Goal: Transaction & Acquisition: Download file/media

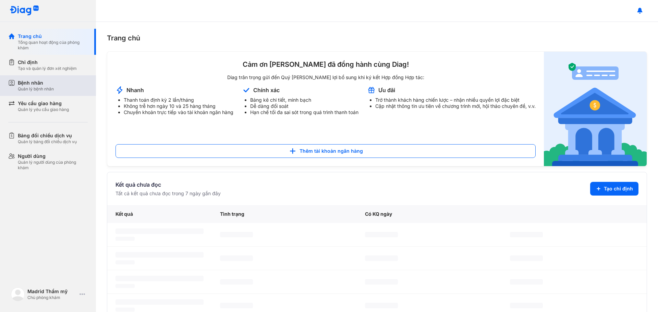
click at [51, 88] on div "Quản lý bệnh nhân" at bounding box center [36, 88] width 36 height 5
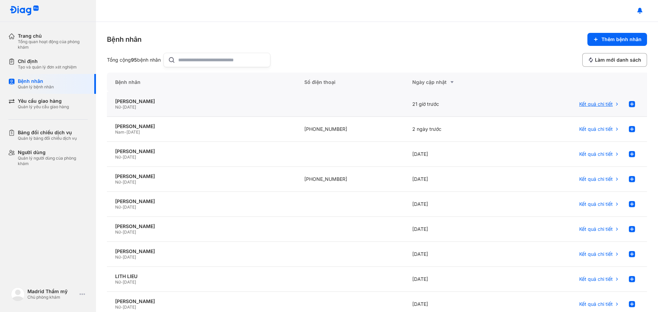
click at [602, 106] on span "Kết quả chi tiết" at bounding box center [597, 104] width 34 height 6
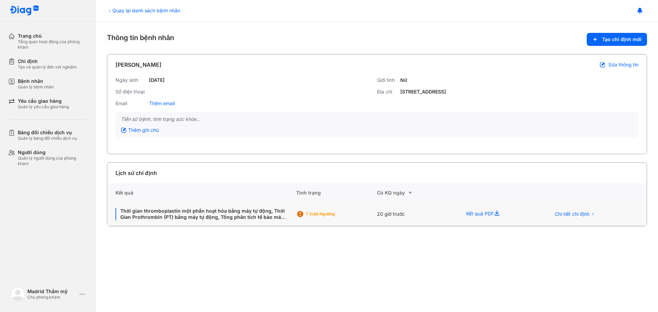
click at [478, 213] on div "Kết quả PDF" at bounding box center [500, 215] width 84 height 24
click at [590, 218] on button "Chi tiết chỉ định" at bounding box center [575, 214] width 48 height 10
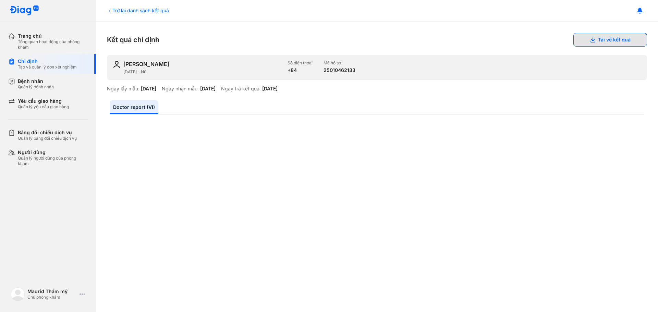
click at [622, 37] on button "Tải về kết quả" at bounding box center [611, 40] width 74 height 14
